Goal: Information Seeking & Learning: Learn about a topic

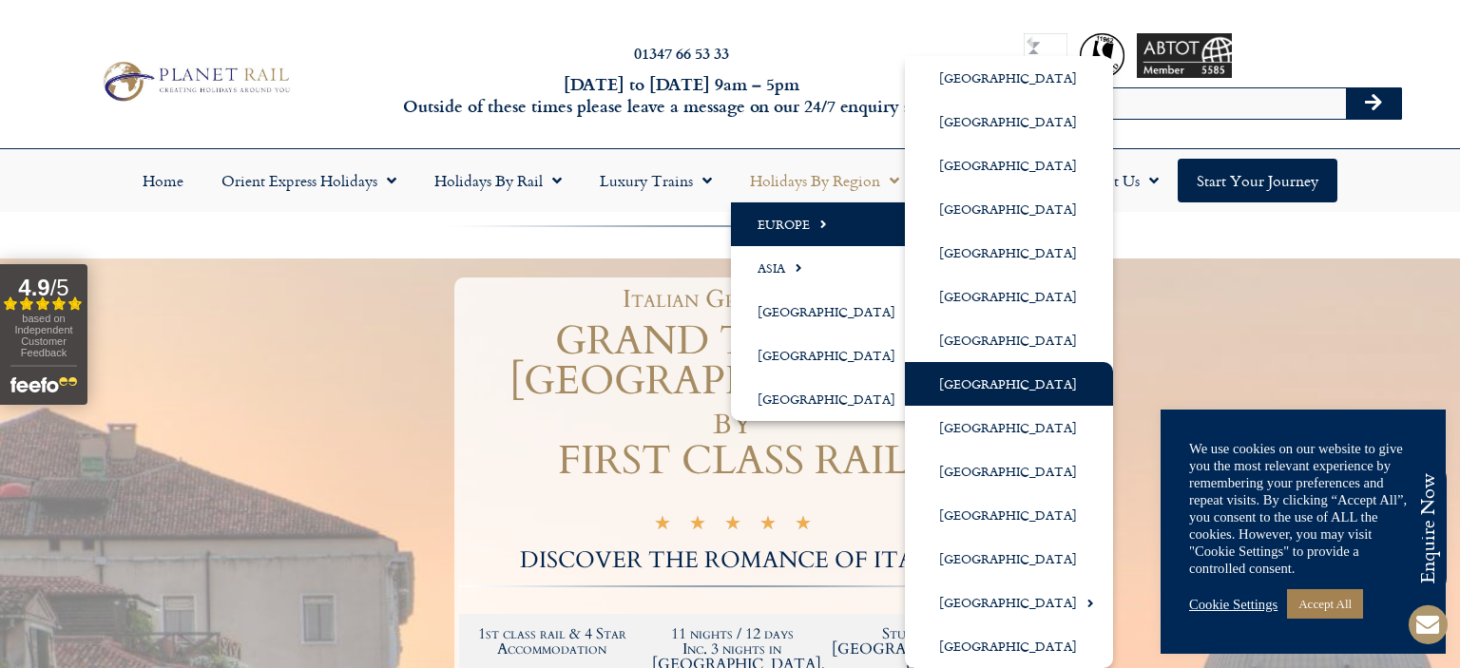
click at [937, 376] on link "[GEOGRAPHIC_DATA]" at bounding box center [1009, 384] width 208 height 44
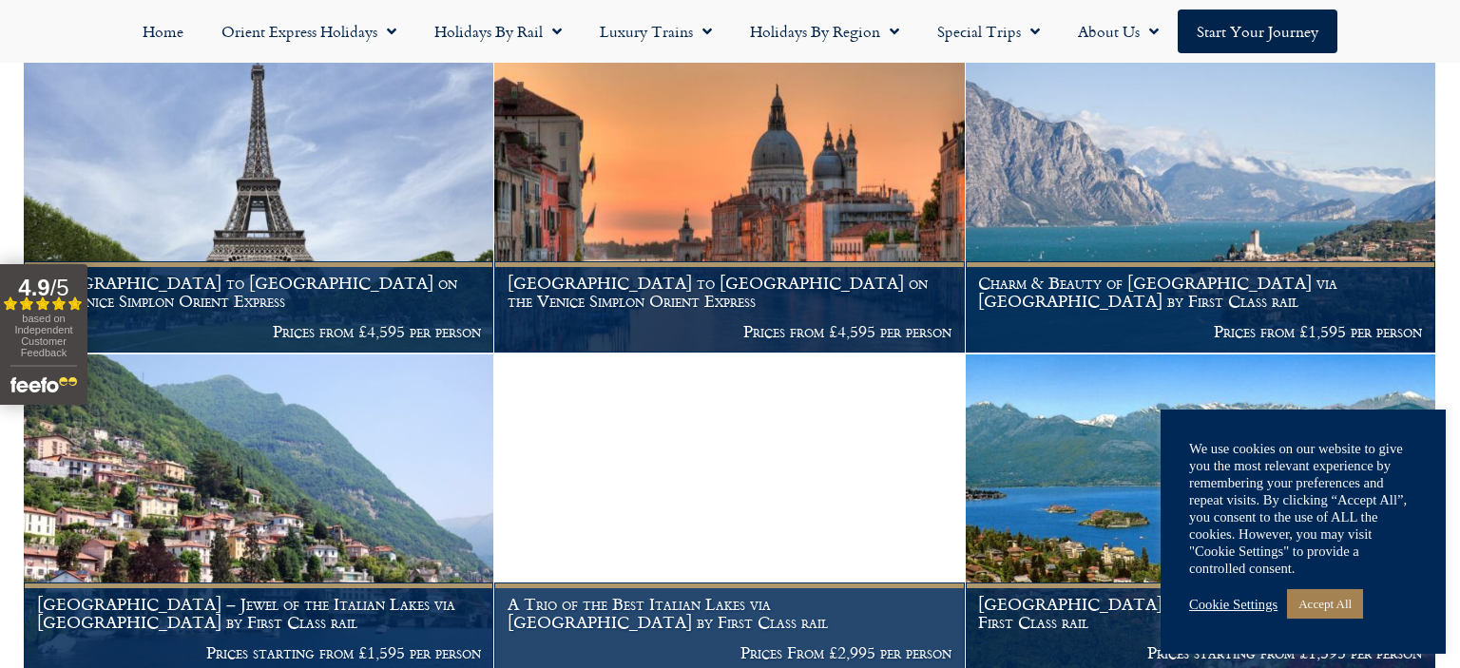
scroll to position [631, 0]
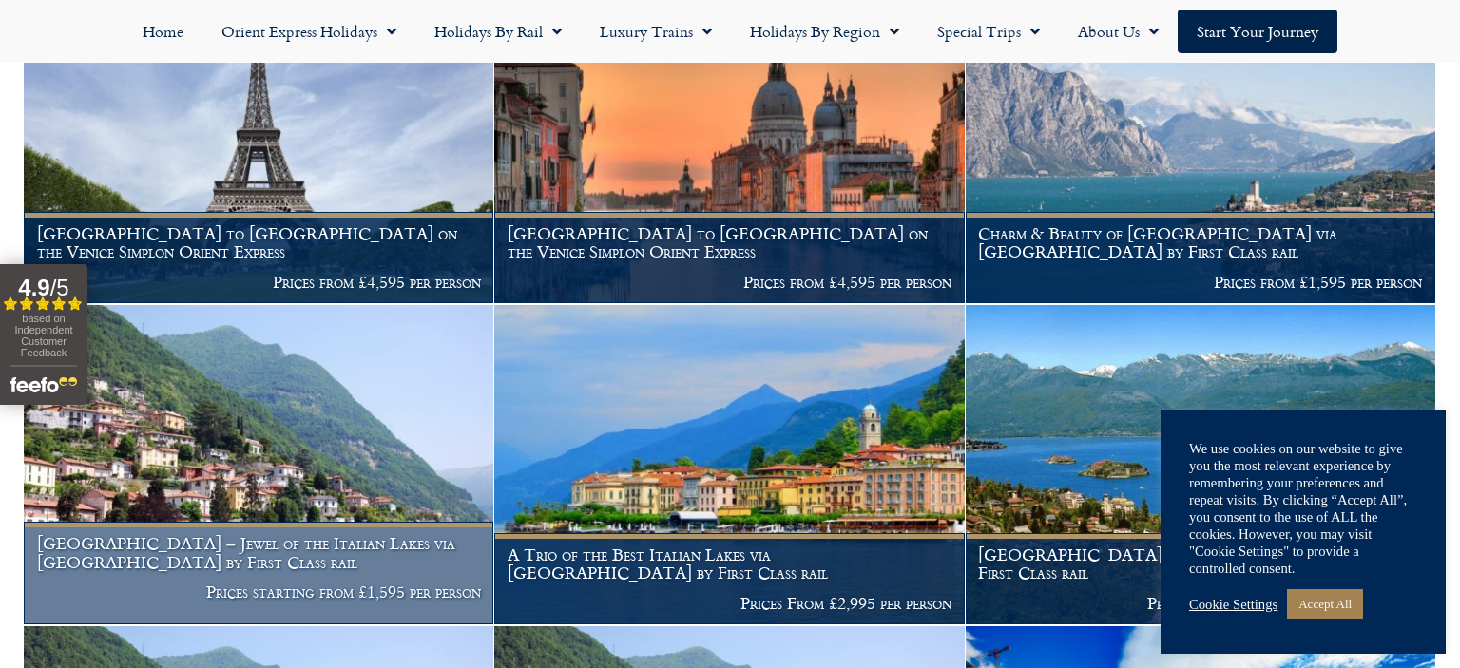
click at [218, 534] on h1 "[GEOGRAPHIC_DATA] – Jewel of the Italian Lakes via [GEOGRAPHIC_DATA] by First C…" at bounding box center [259, 552] width 444 height 37
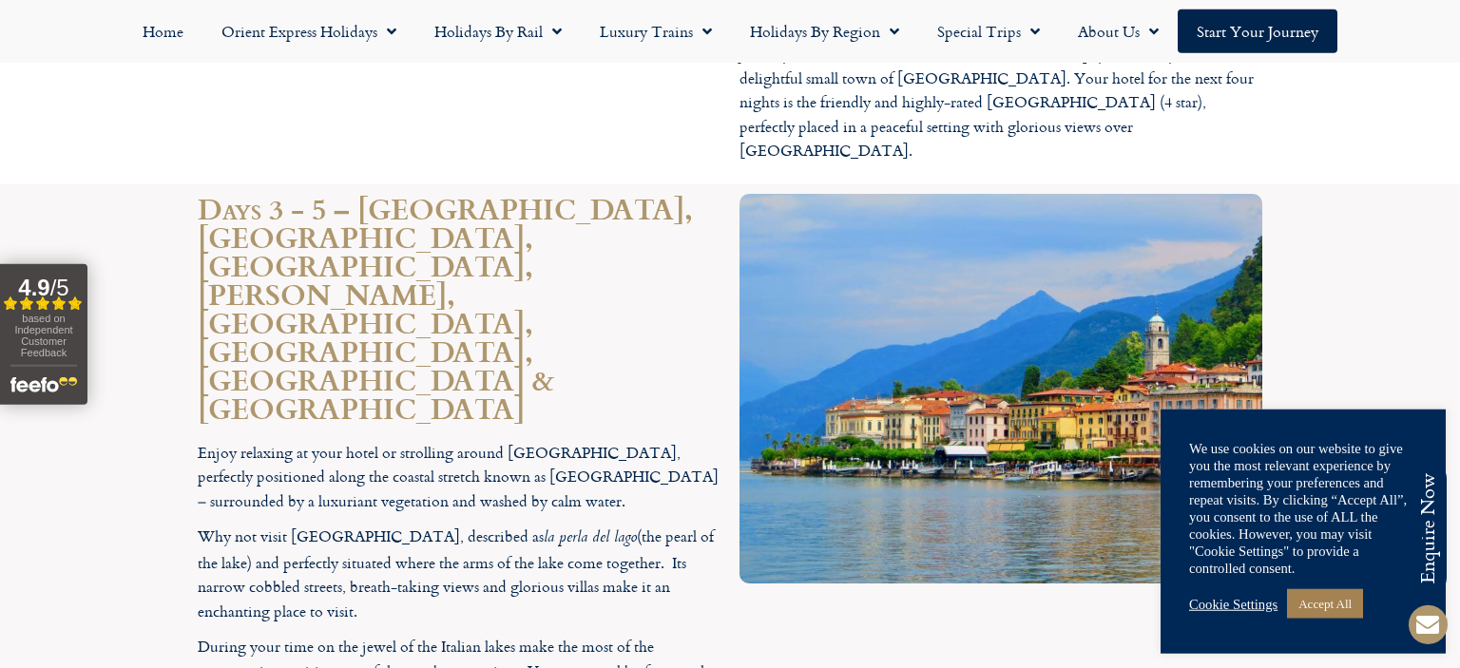
scroll to position [3312, 0]
